Goal: Transaction & Acquisition: Purchase product/service

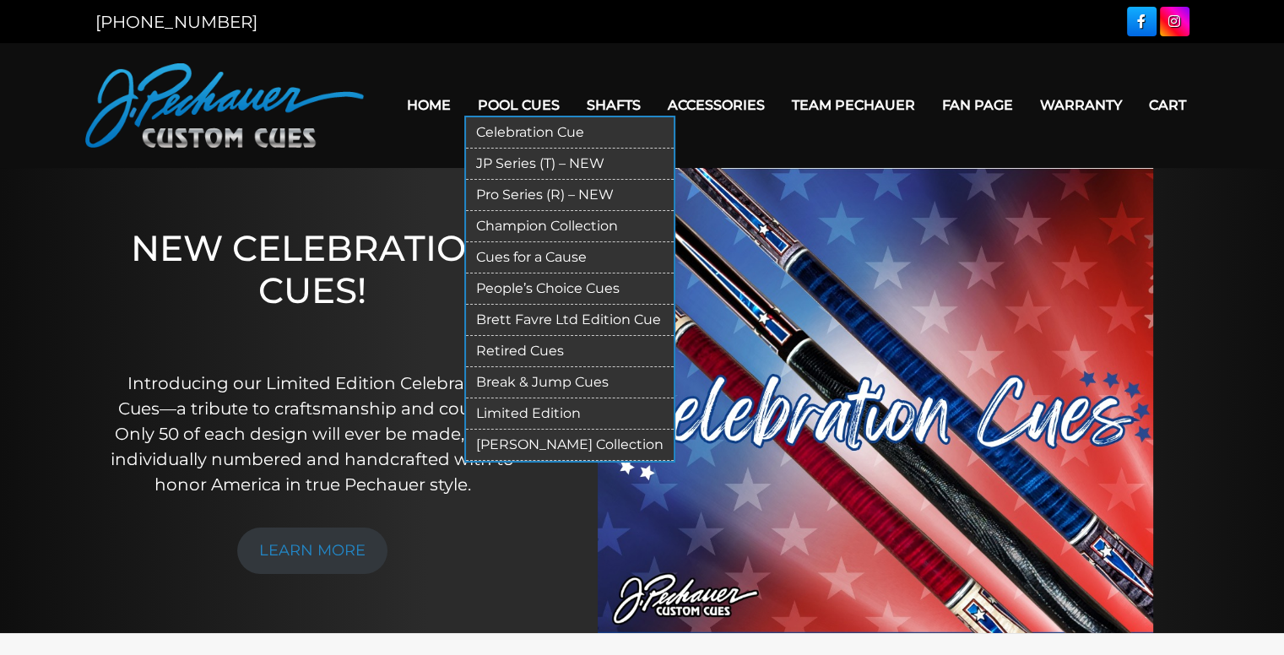
click at [555, 383] on link "Break & Jump Cues" at bounding box center [570, 382] width 208 height 31
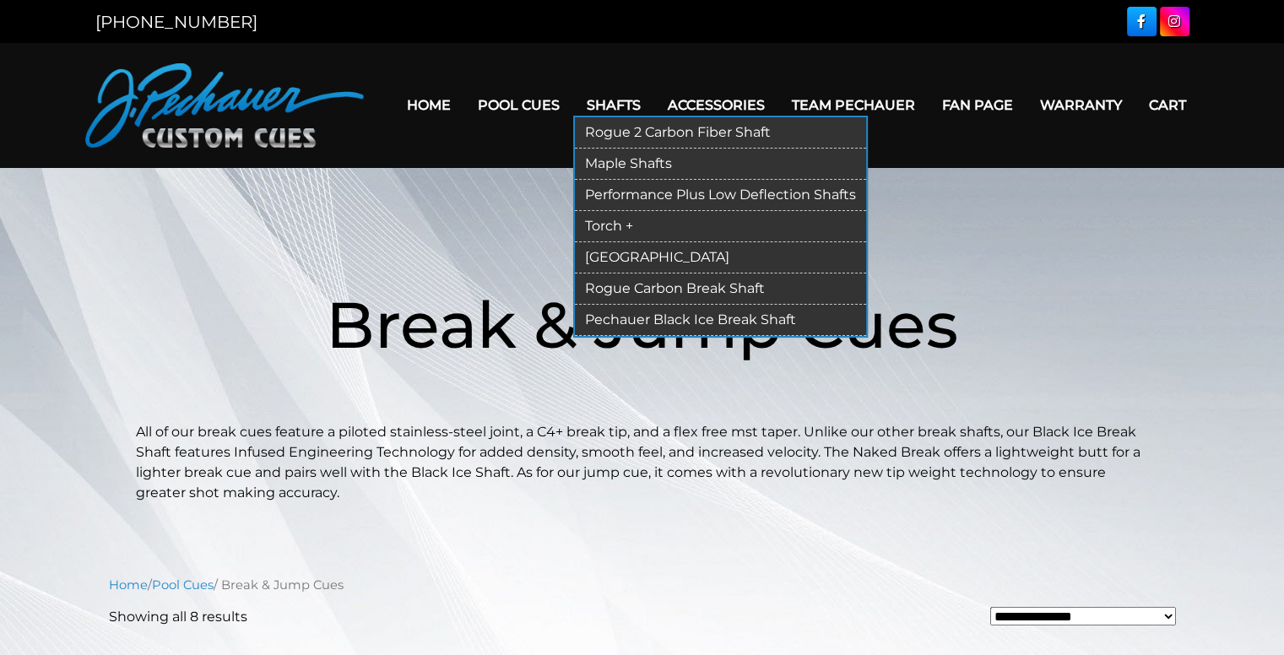
click at [675, 288] on link "Rogue Carbon Break Shaft" at bounding box center [720, 289] width 291 height 31
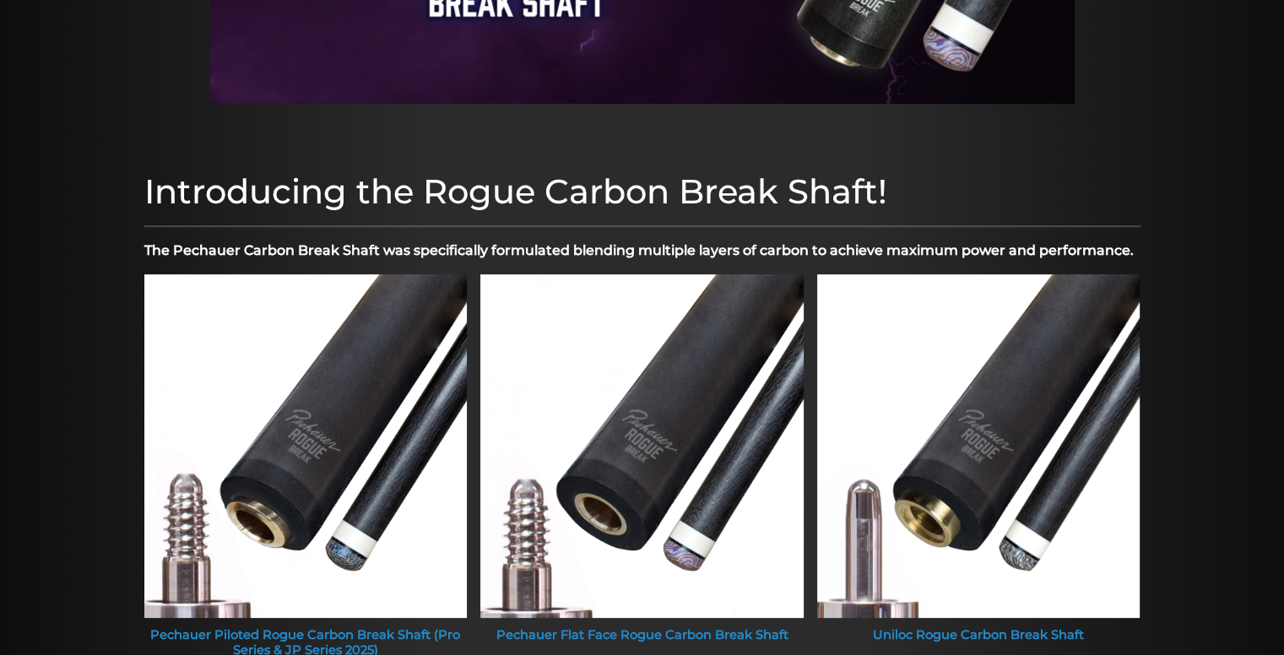
scroll to position [393, 0]
